Goal: Navigation & Orientation: Find specific page/section

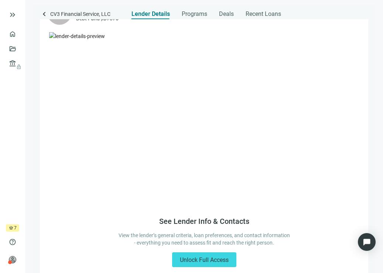
scroll to position [29, 0]
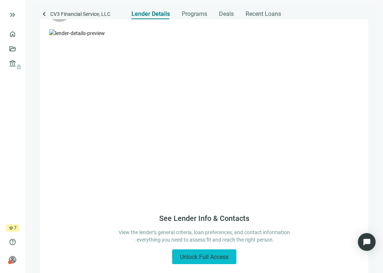
click at [208, 257] on span "Unlock Full Access" at bounding box center [204, 256] width 49 height 7
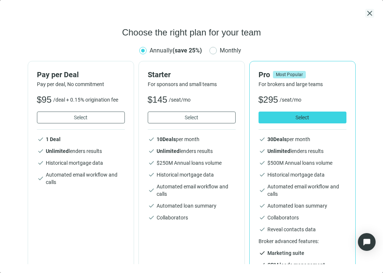
click at [369, 11] on span "close" at bounding box center [369, 13] width 9 height 9
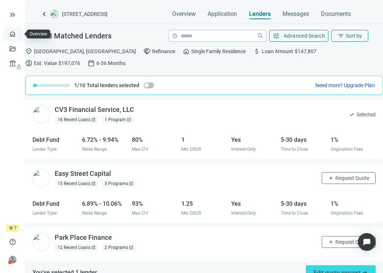
click at [18, 37] on link "Overview" at bounding box center [29, 34] width 22 height 6
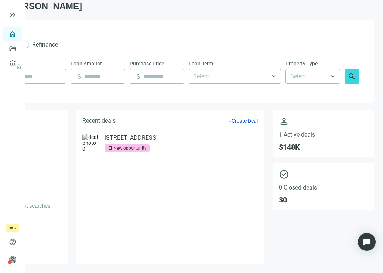
scroll to position [8, 0]
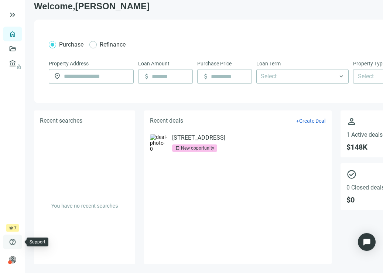
click at [13, 245] on span "help" at bounding box center [12, 241] width 7 height 7
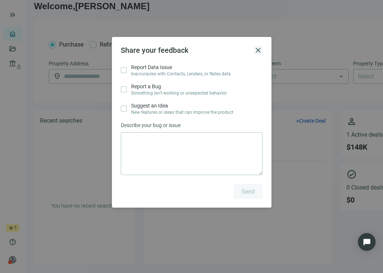
click at [259, 54] on span "close" at bounding box center [258, 50] width 9 height 9
